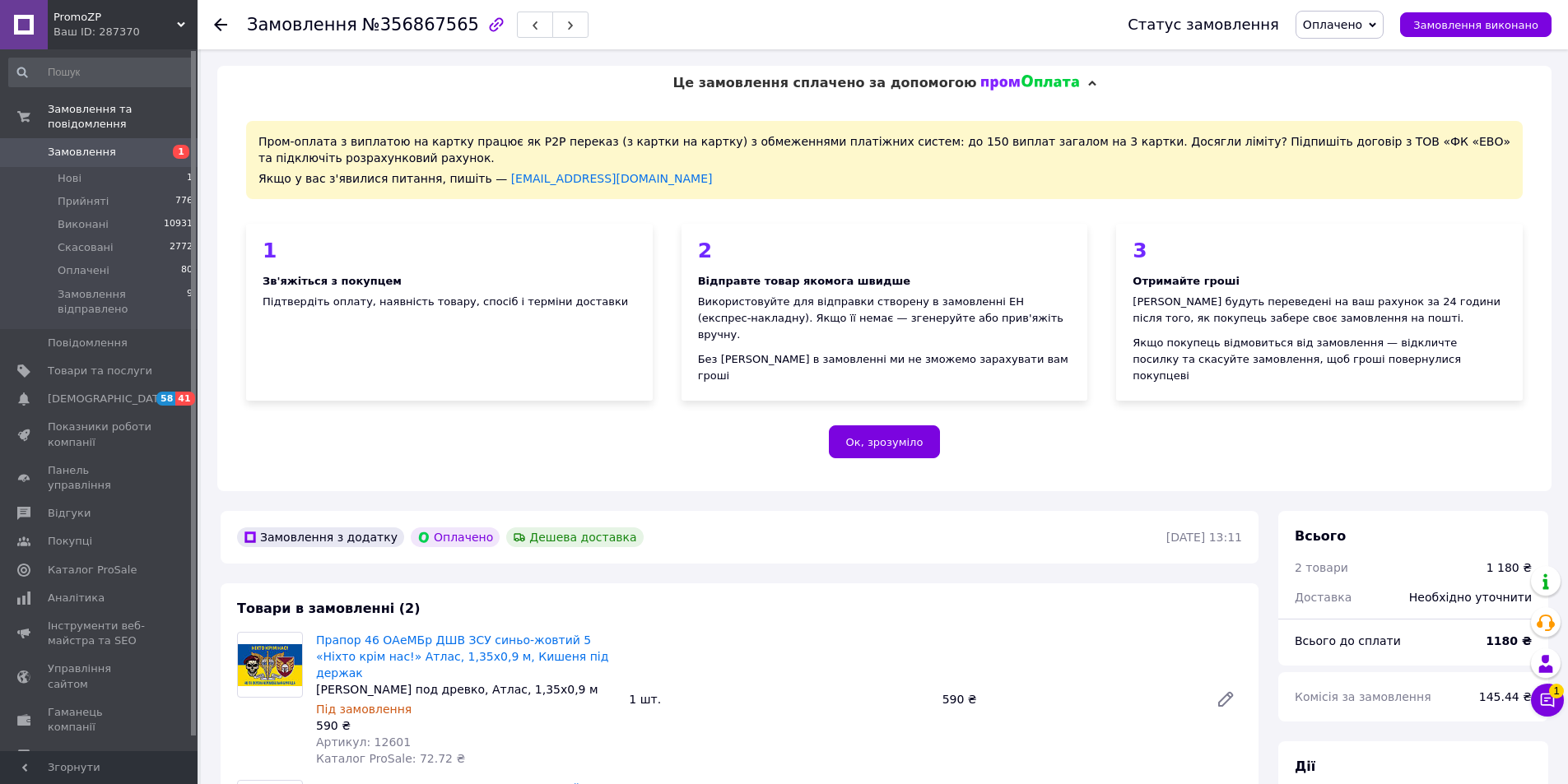
click at [107, 145] on span "Замовлення" at bounding box center [81, 153] width 68 height 15
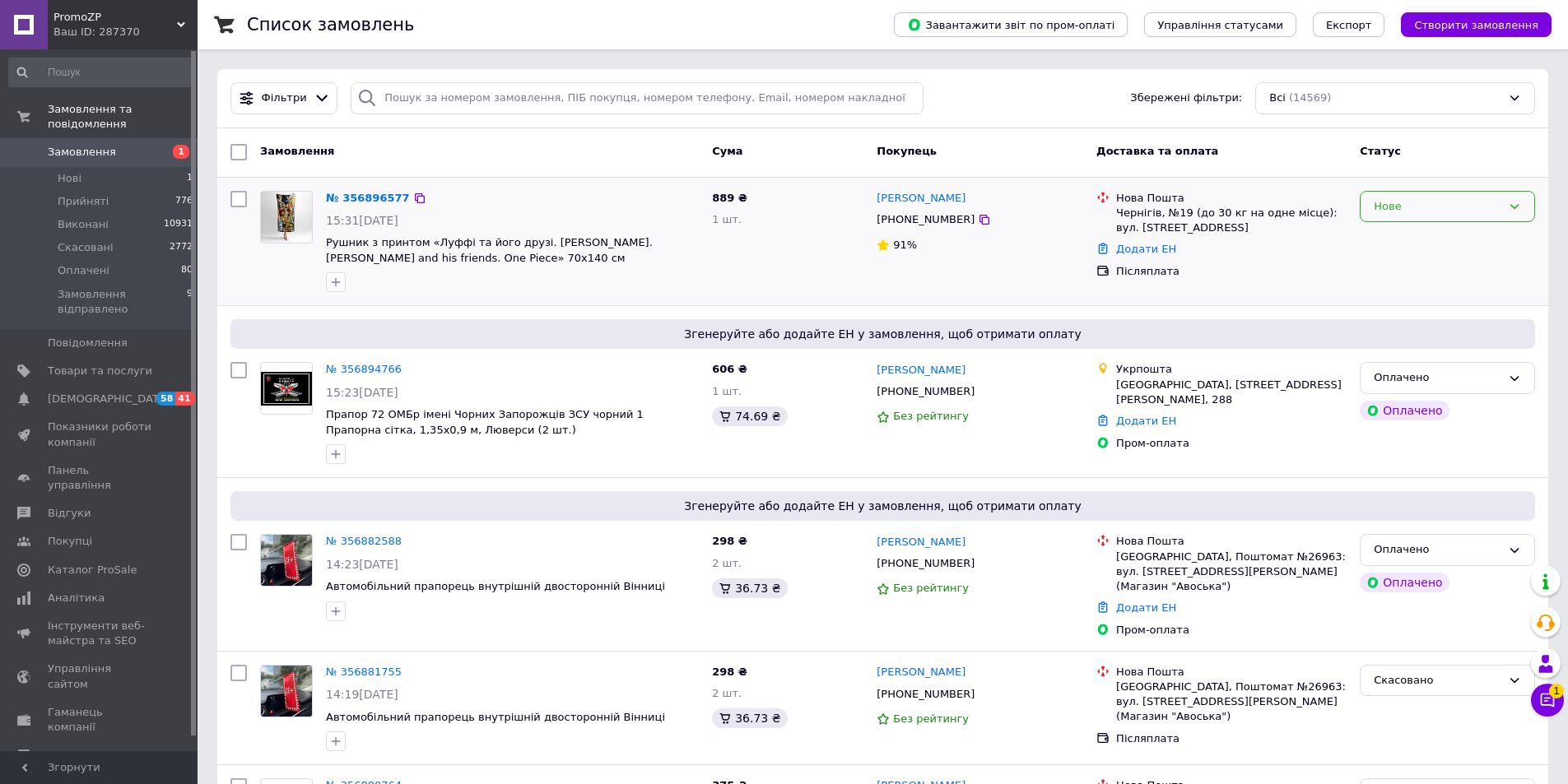
click at [1404, 210] on div "Нове" at bounding box center [1437, 207] width 127 height 18
click at [1405, 245] on li "Прийнято" at bounding box center [1446, 241] width 174 height 30
click at [348, 199] on link "№ 356896577" at bounding box center [368, 198] width 84 height 13
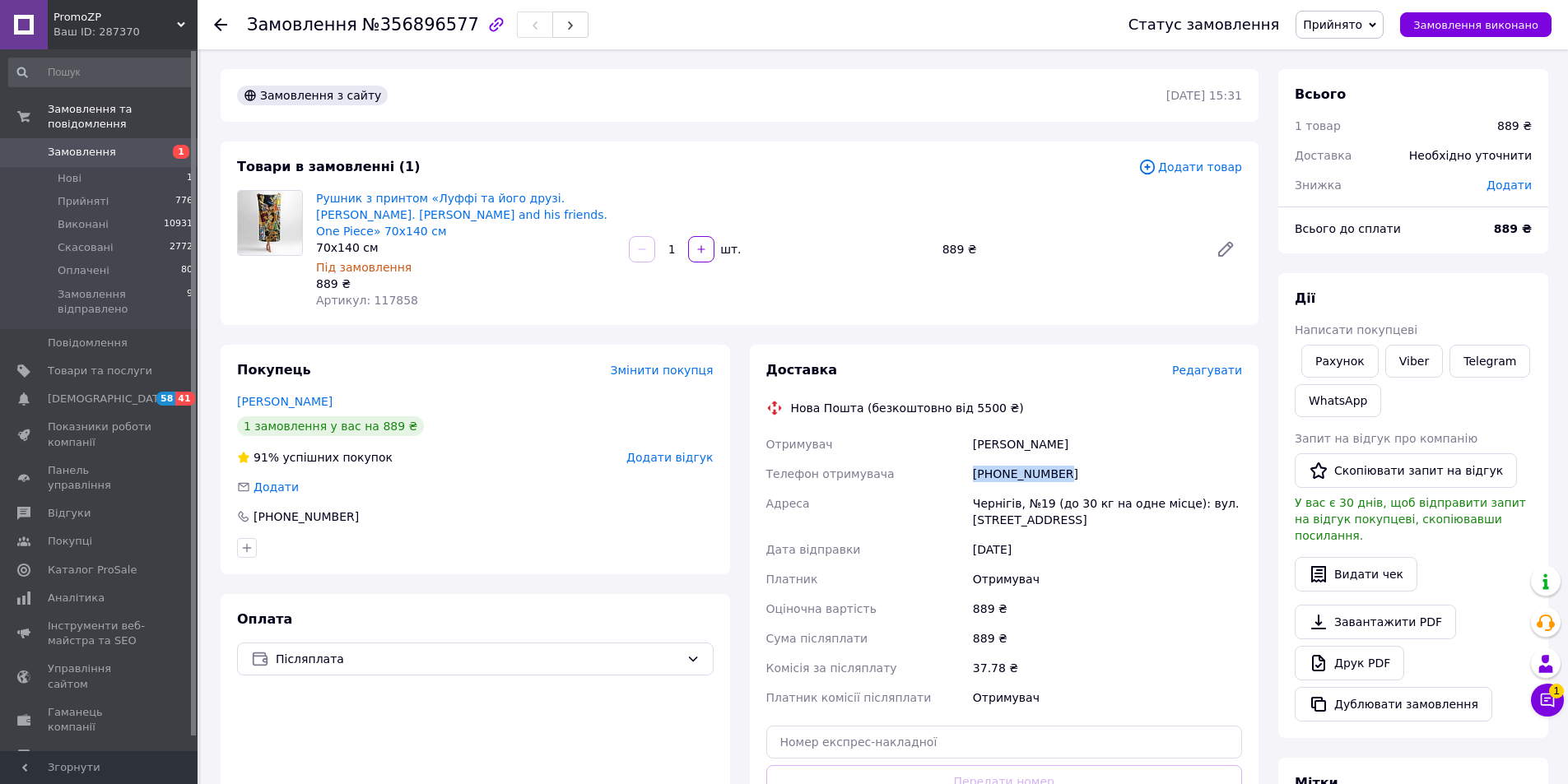
drag, startPoint x: 1079, startPoint y: 457, endPoint x: 974, endPoint y: 459, distance: 105.0
click at [974, 459] on div "[PHONE_NUMBER]" at bounding box center [1107, 474] width 276 height 29
copy div "[PHONE_NUMBER]"
drag, startPoint x: 1062, startPoint y: 429, endPoint x: 967, endPoint y: 434, distance: 95.1
click at [967, 434] on div "Отримувач [PERSON_NAME] Телефон отримувача [PHONE_NUMBER] [PERSON_NAME], №19 (д…" at bounding box center [1005, 571] width 483 height 283
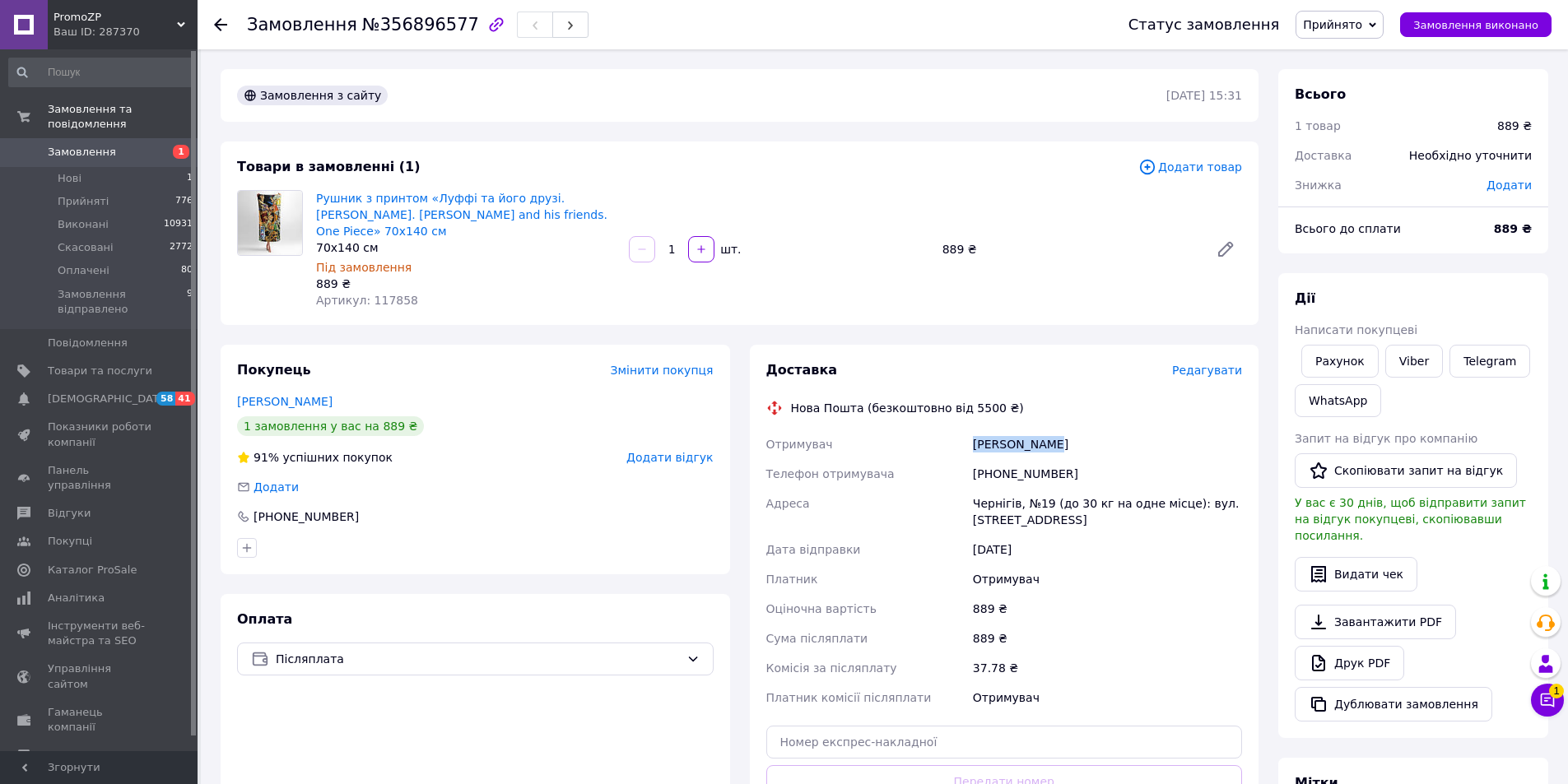
copy div "Отримувач [PERSON_NAME]"
drag, startPoint x: 411, startPoint y: 288, endPoint x: 366, endPoint y: 288, distance: 45.0
click at [366, 292] on div "Артикул: 117858" at bounding box center [465, 300] width 299 height 17
copy span "117858"
drag, startPoint x: 450, startPoint y: 28, endPoint x: 369, endPoint y: 30, distance: 81.0
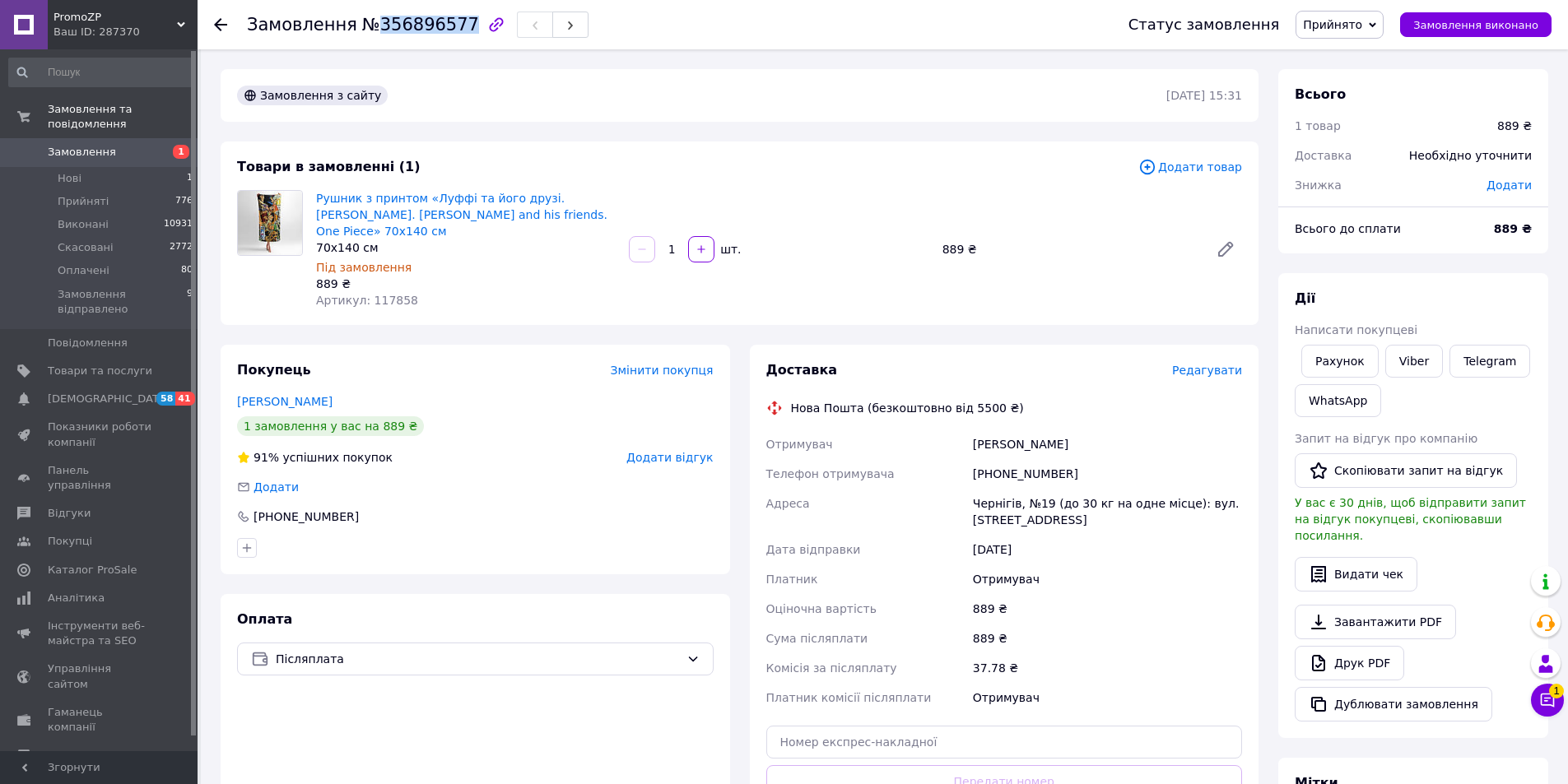
click at [369, 30] on span "№356896577" at bounding box center [420, 25] width 117 height 20
copy span "356896577"
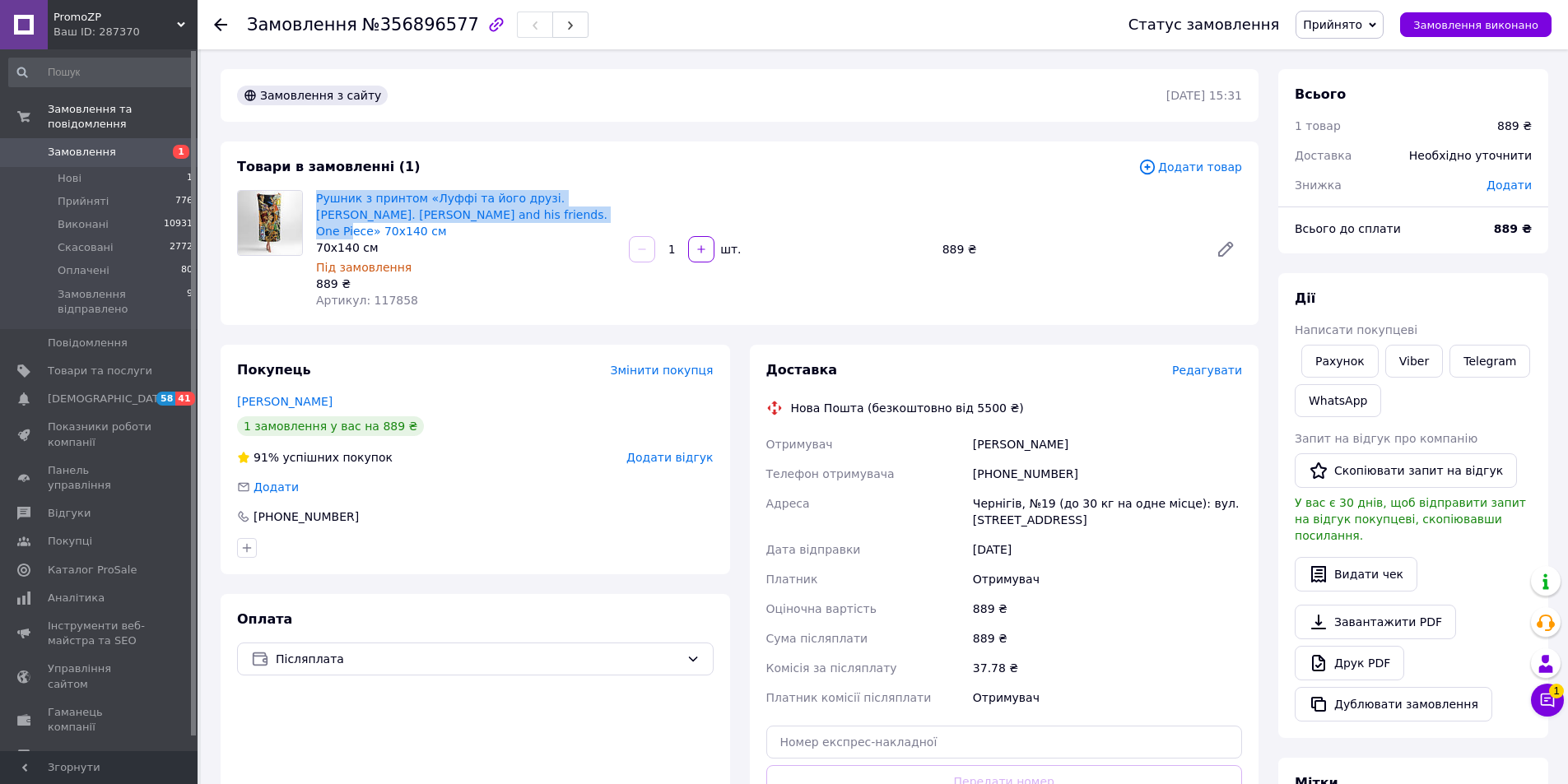
drag, startPoint x: 522, startPoint y: 214, endPoint x: 310, endPoint y: 202, distance: 212.3
click at [310, 202] on div "Рушник з принтом «Луффі та його друзі. [PERSON_NAME]. [PERSON_NAME] and his fri…" at bounding box center [465, 249] width 313 height 125
copy link "Рушник з принтом «Луффі та його друзі. [PERSON_NAME]. [PERSON_NAME] and his fri…"
